Goal: Find specific page/section: Find specific page/section

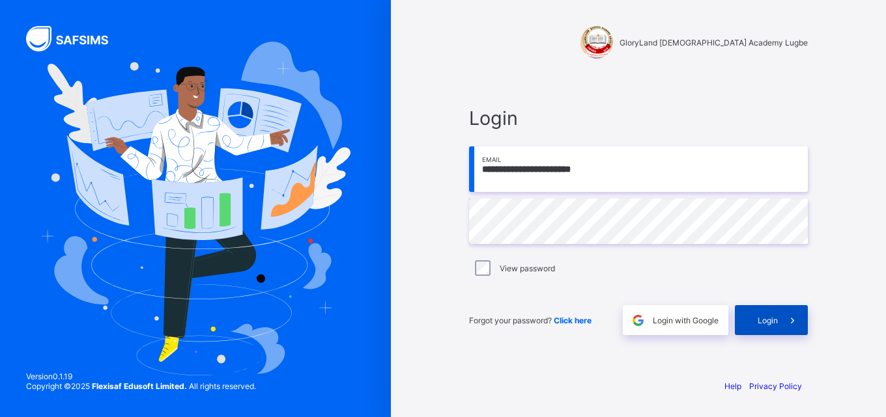
click at [785, 314] on span at bounding box center [792, 320] width 30 height 30
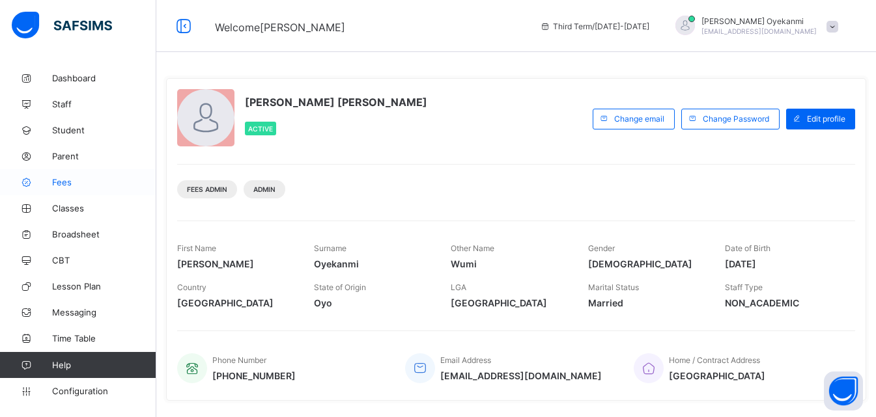
click at [66, 178] on span "Fees" at bounding box center [104, 182] width 104 height 10
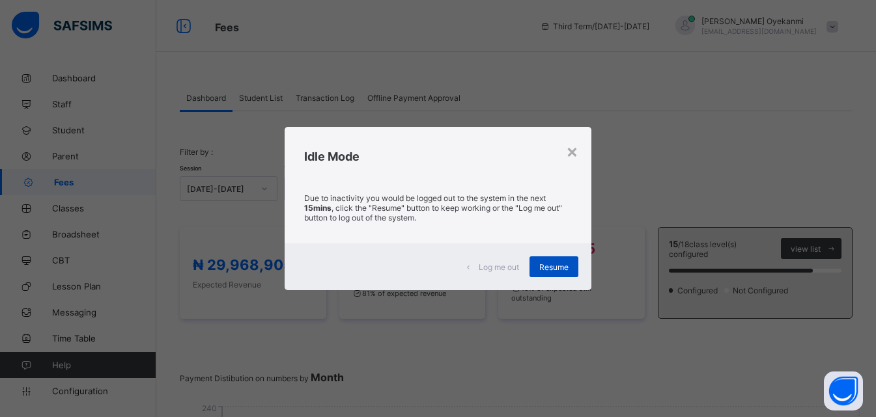
click at [548, 264] on span "Resume" at bounding box center [553, 267] width 29 height 10
